Goal: Navigation & Orientation: Find specific page/section

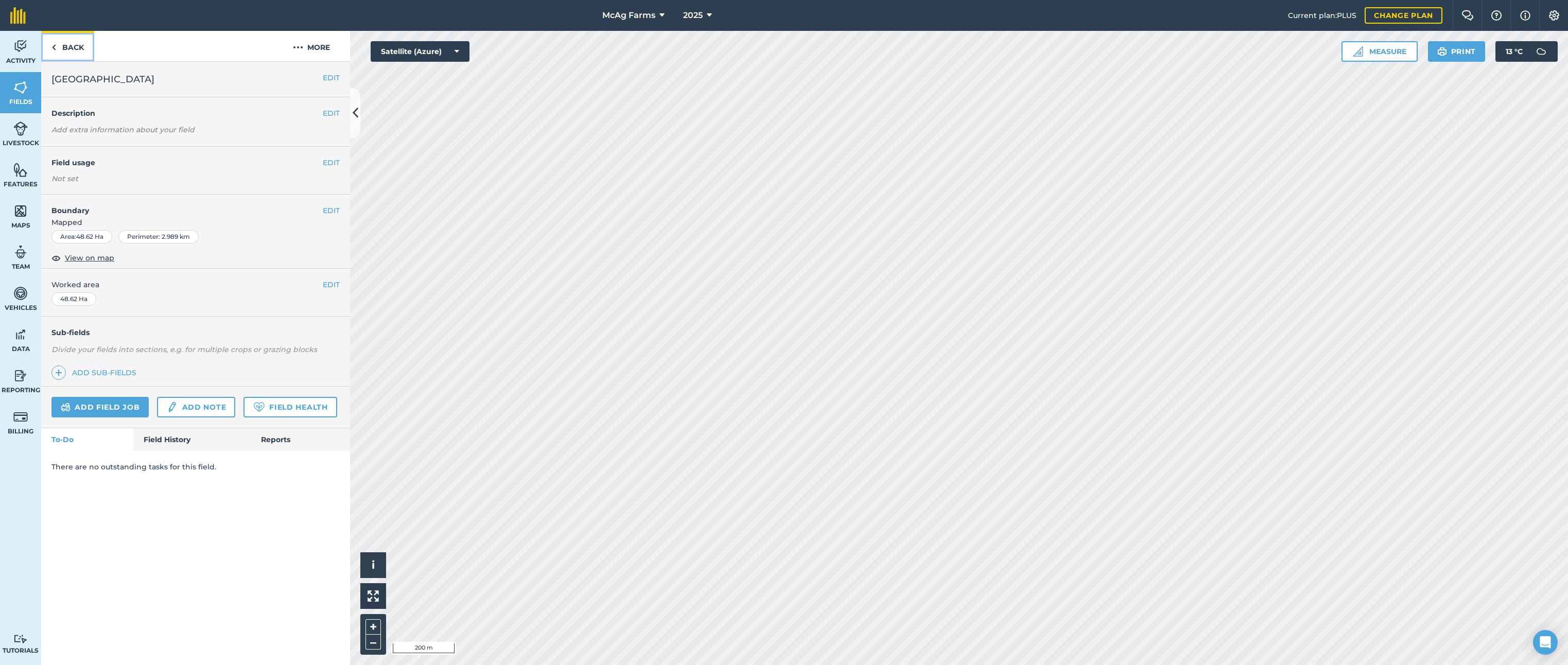
click at [65, 46] on link "Back" at bounding box center [68, 46] width 53 height 30
click at [12, 127] on link "Livestock" at bounding box center [21, 134] width 41 height 41
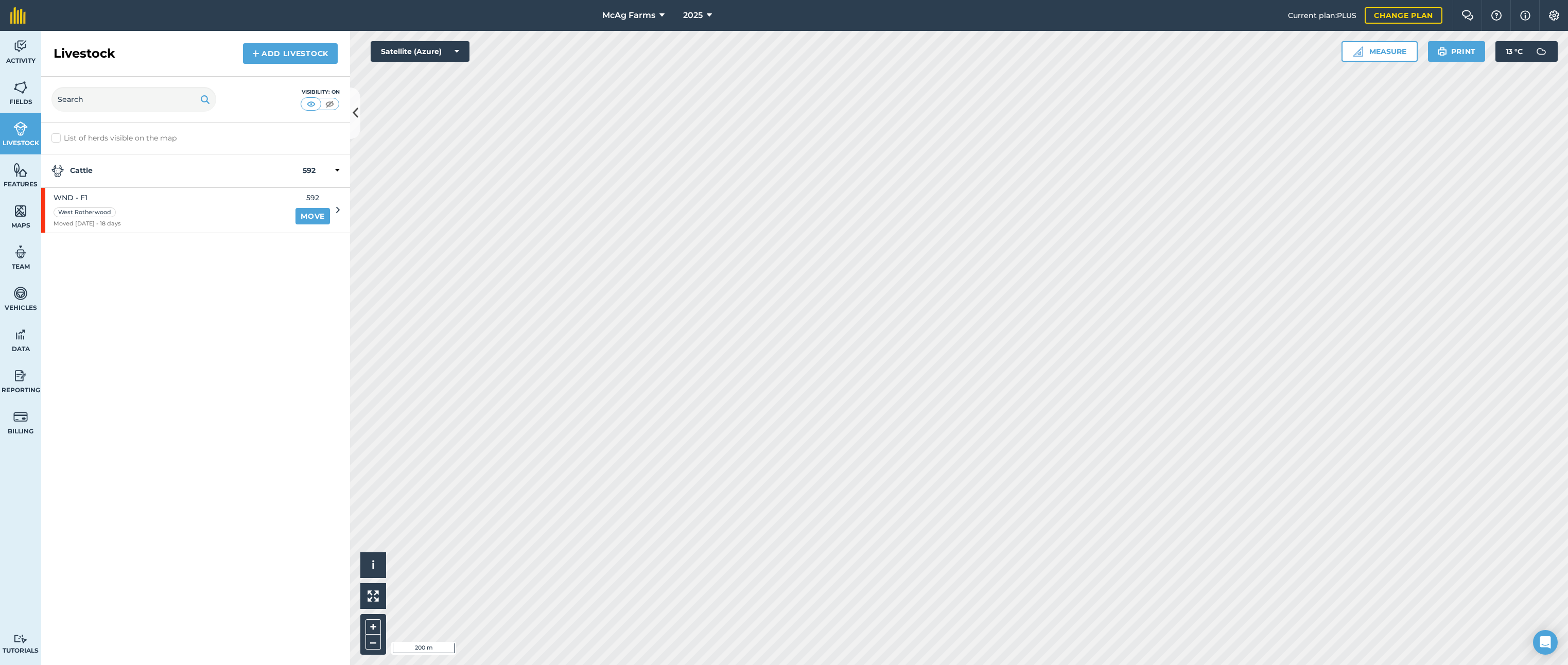
click at [79, 167] on strong "Cattle" at bounding box center [177, 171] width 251 height 12
click at [79, 197] on span "WND - F1" at bounding box center [87, 197] width 68 height 12
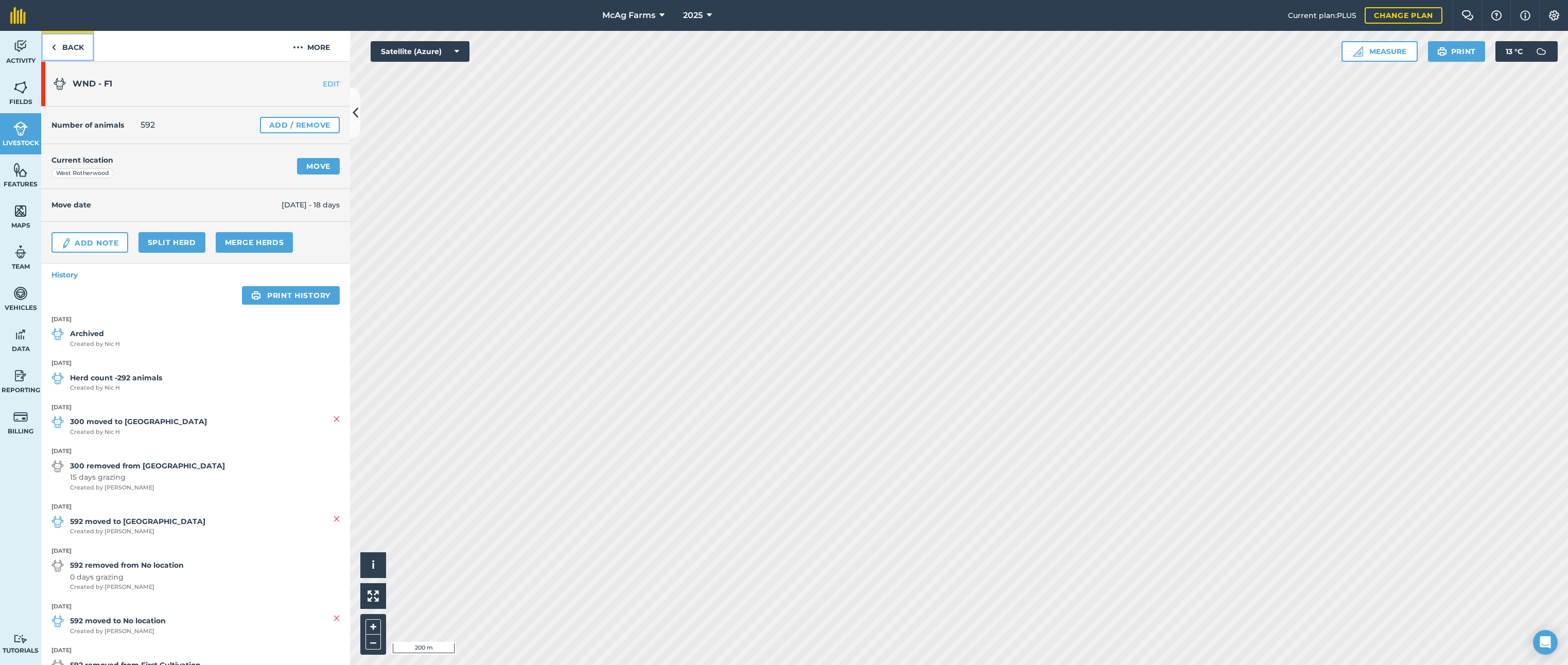
click at [66, 40] on link "Back" at bounding box center [68, 46] width 53 height 30
